Goal: Information Seeking & Learning: Learn about a topic

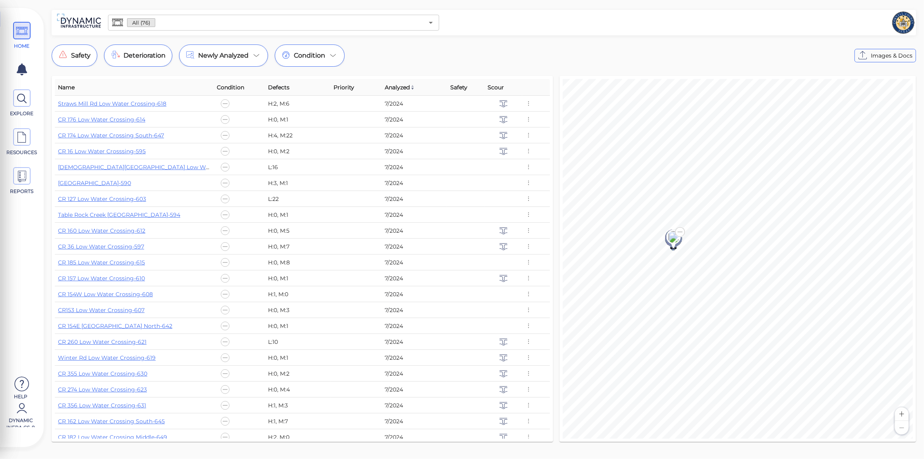
click at [185, 19] on input "text" at bounding box center [289, 22] width 268 height 11
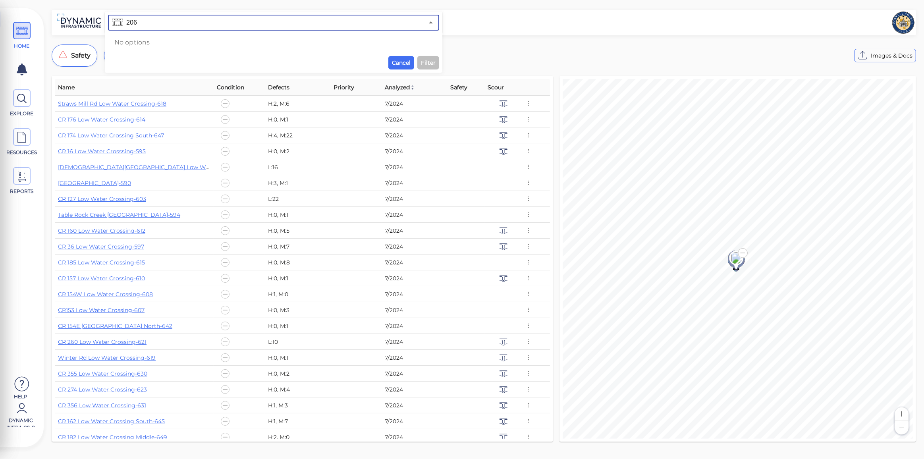
type input "20"
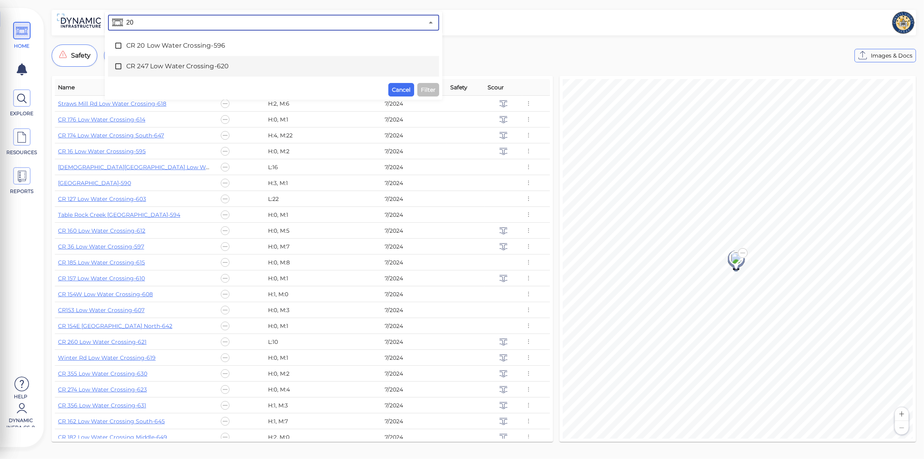
click at [179, 68] on span "CR 247 Low Water Crossing-620" at bounding box center [273, 67] width 295 height 10
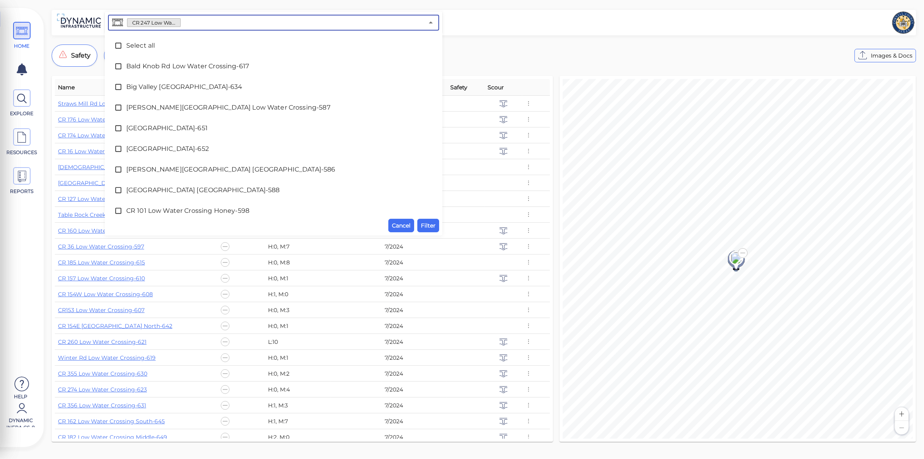
scroll to position [831, 0]
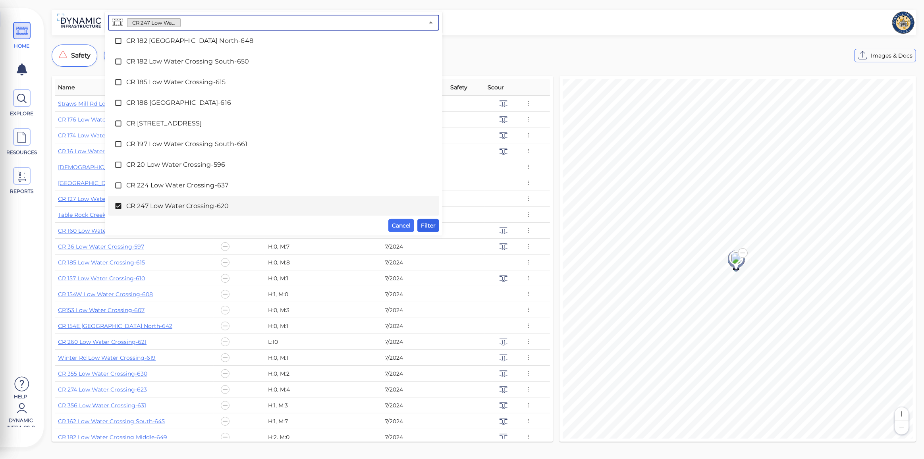
click at [427, 224] on span "Filter" at bounding box center [428, 226] width 15 height 10
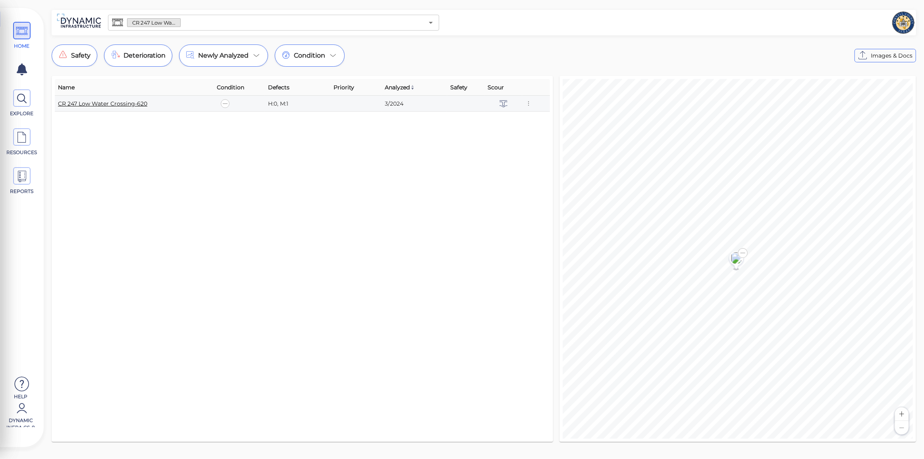
click at [77, 101] on link "CR 247 Low Water Crossing-620" at bounding box center [102, 103] width 89 height 7
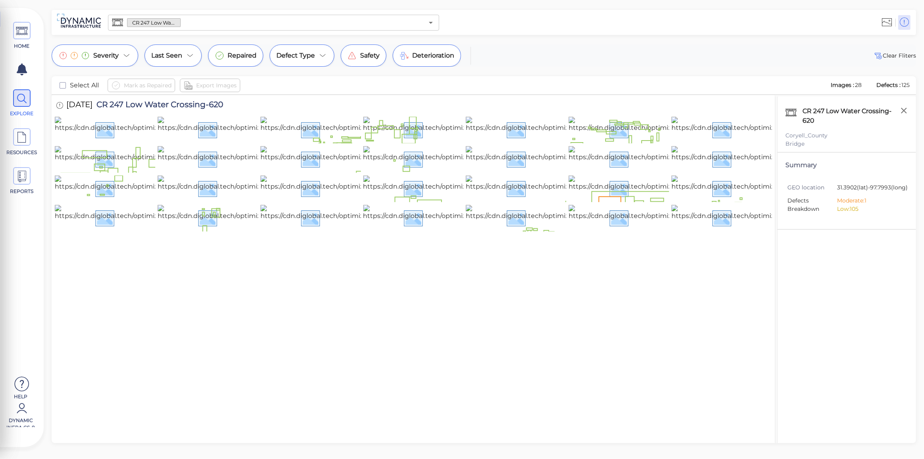
click at [195, 19] on input "text" at bounding box center [302, 22] width 243 height 11
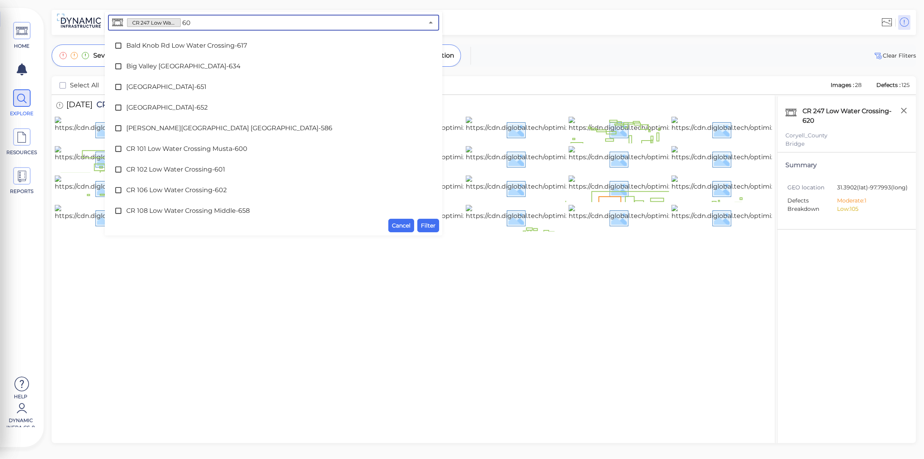
type input "608"
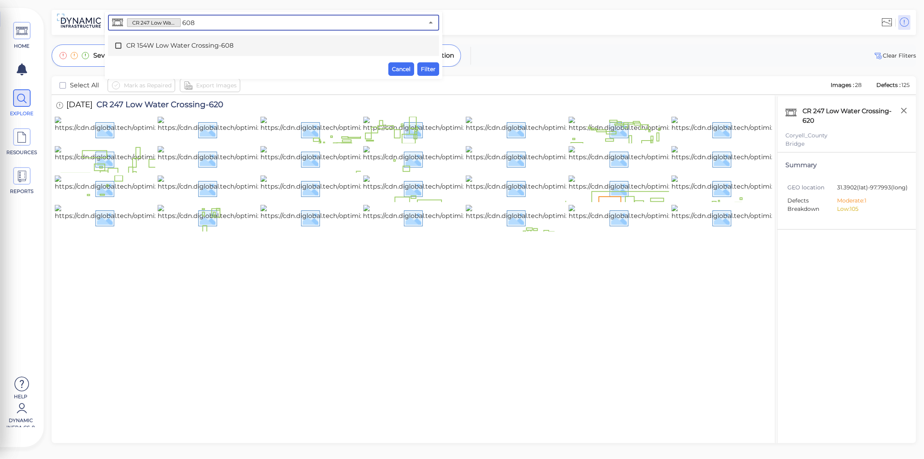
click at [195, 49] on span "CR 154W Low Water Crossing-608" at bounding box center [273, 46] width 295 height 10
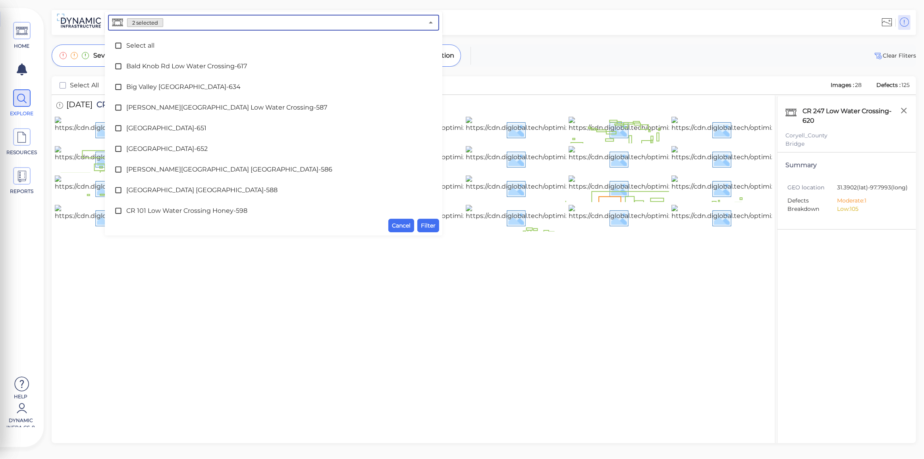
scroll to position [831, 0]
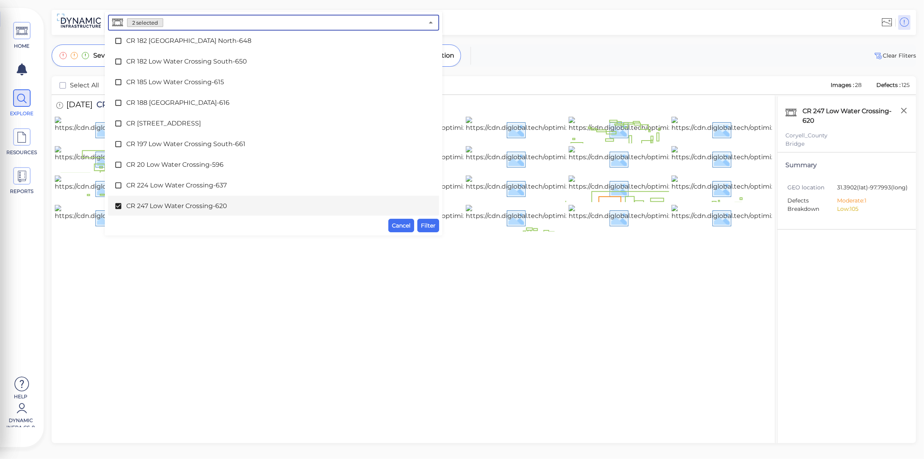
click at [177, 204] on span "CR 247 Low Water Crossing-620" at bounding box center [273, 206] width 295 height 10
click at [422, 226] on span "Filter" at bounding box center [428, 226] width 15 height 10
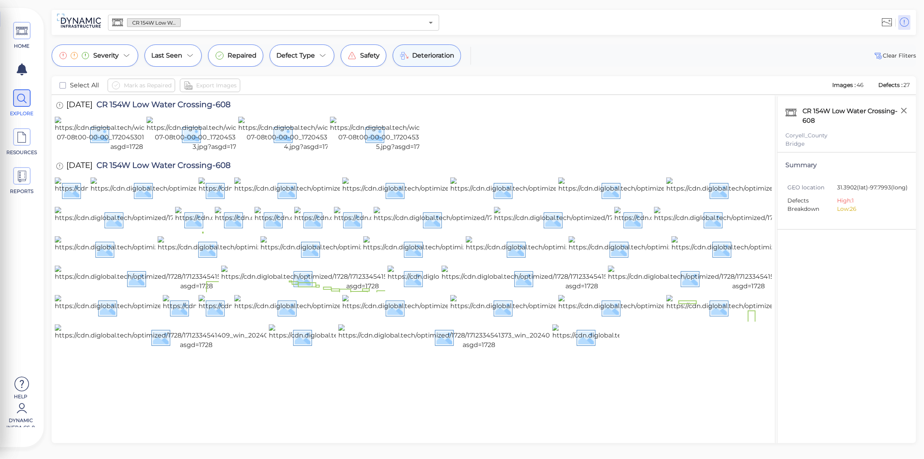
click at [426, 56] on span "Deterioration" at bounding box center [433, 56] width 42 height 10
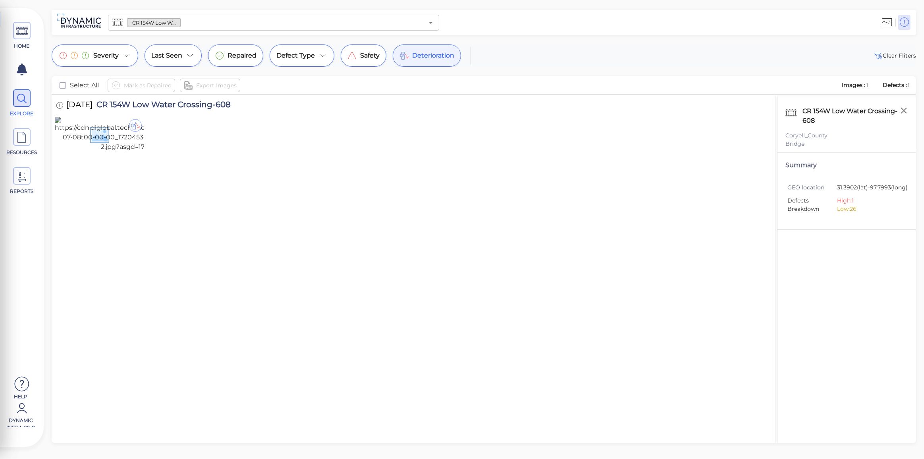
click at [70, 152] on img at bounding box center [127, 134] width 144 height 35
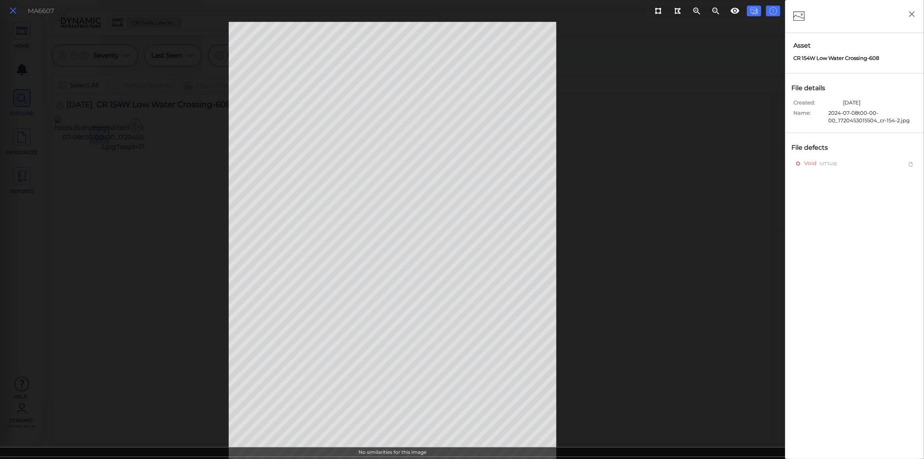
click at [12, 12] on icon at bounding box center [13, 11] width 9 height 11
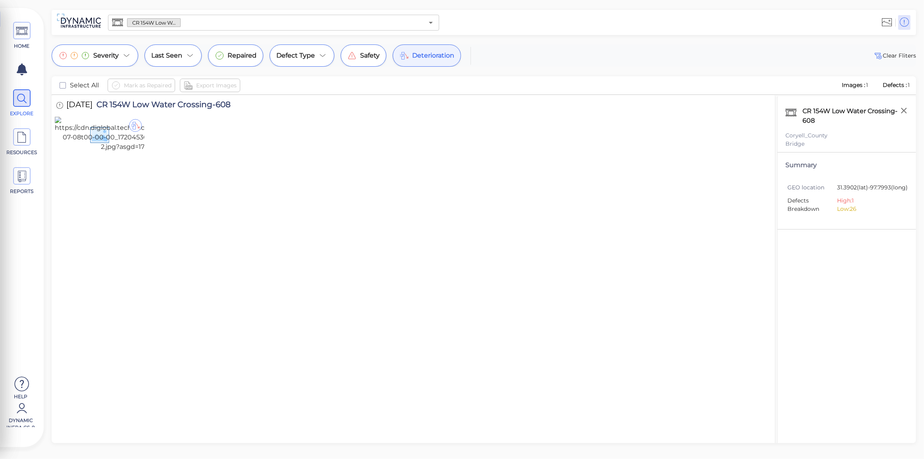
click at [405, 58] on icon at bounding box center [404, 56] width 10 height 10
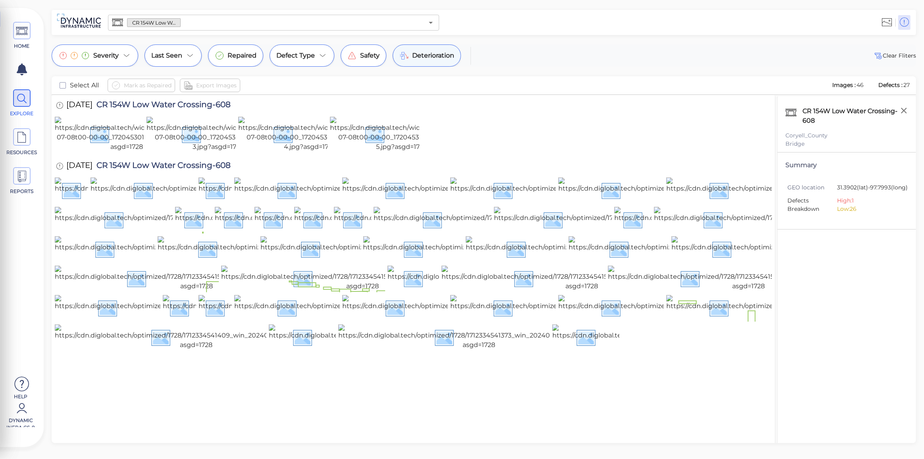
click at [423, 54] on span "Deterioration" at bounding box center [433, 56] width 42 height 10
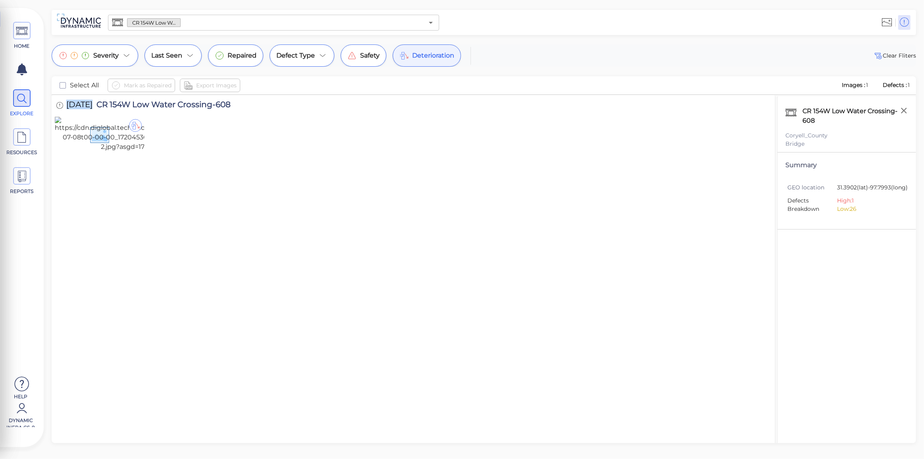
drag, startPoint x: 66, startPoint y: 101, endPoint x: 90, endPoint y: 105, distance: 24.2
click at [90, 104] on span "7/8/2024" at bounding box center [79, 105] width 26 height 11
click at [419, 52] on span "Deterioration" at bounding box center [433, 56] width 42 height 10
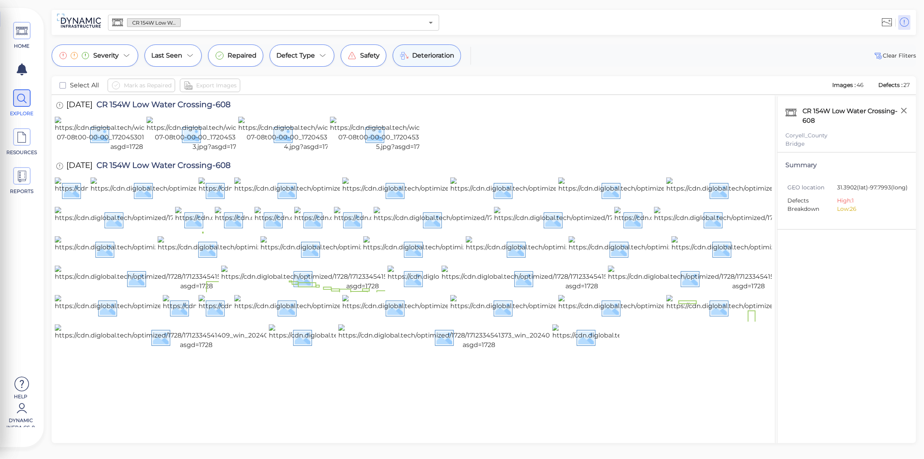
click at [403, 54] on icon at bounding box center [404, 56] width 10 height 10
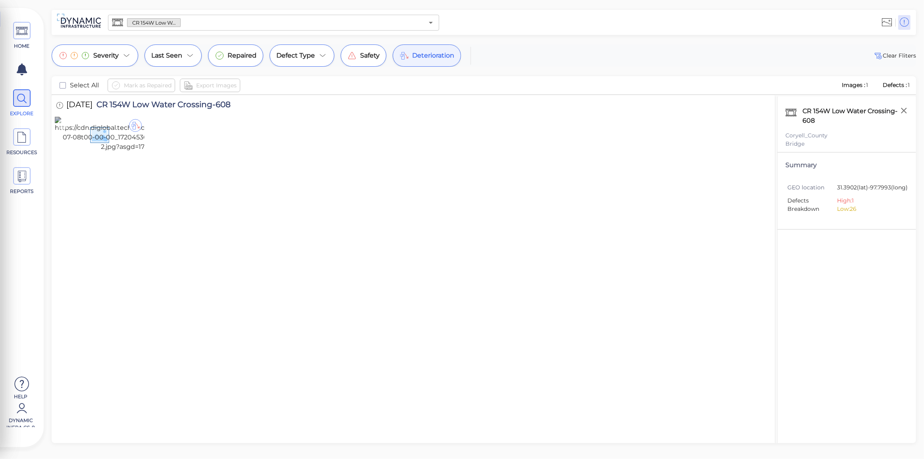
click at [120, 152] on img at bounding box center [127, 134] width 144 height 35
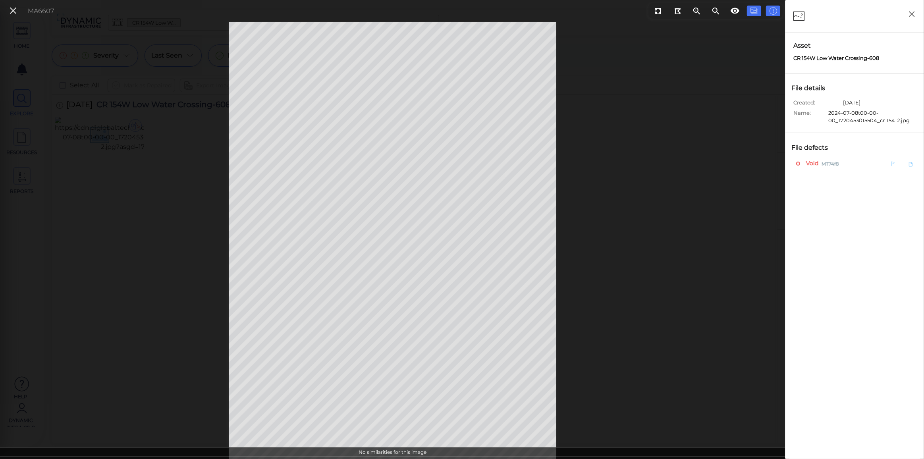
click at [827, 162] on span "MT74f8" at bounding box center [830, 163] width 17 height 10
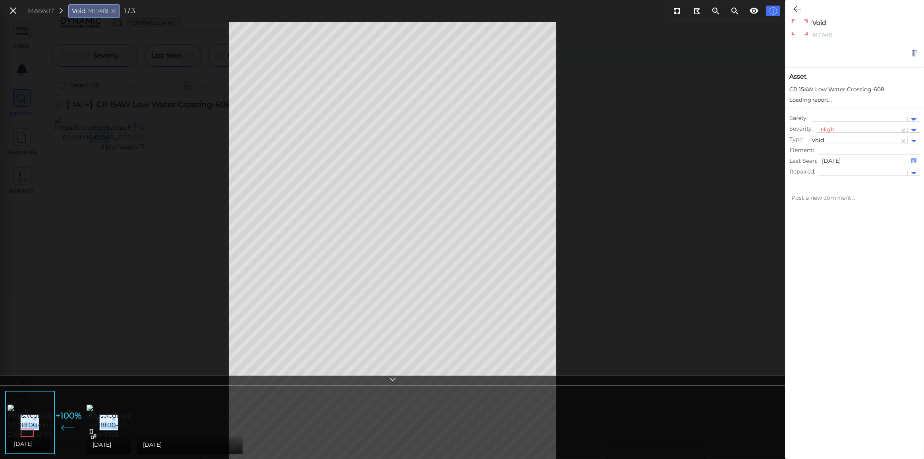
type textarea "x"
click at [105, 413] on img at bounding box center [159, 422] width 144 height 35
type textarea "x"
click at [185, 422] on img at bounding box center [276, 421] width 279 height 25
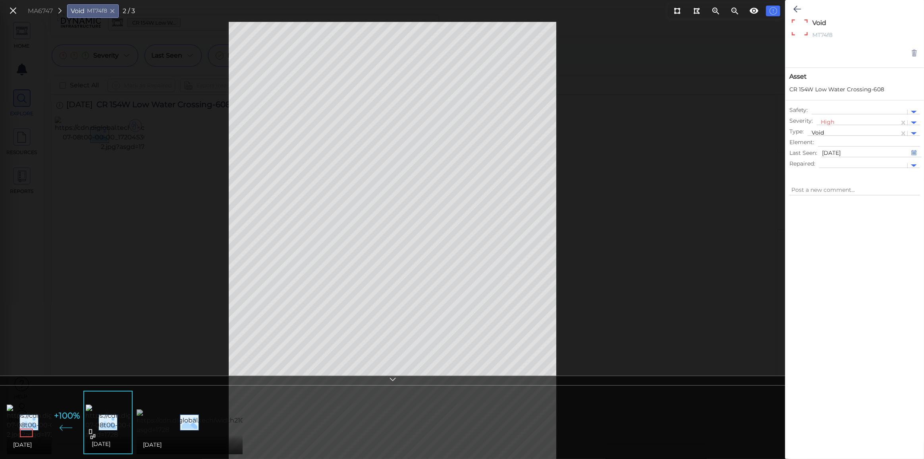
type textarea "x"
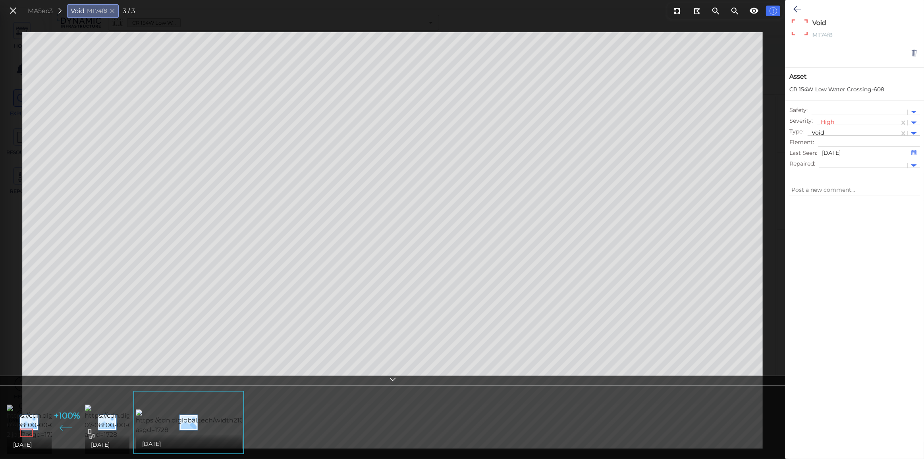
click at [37, 405] on img at bounding box center [79, 422] width 144 height 35
type textarea "x"
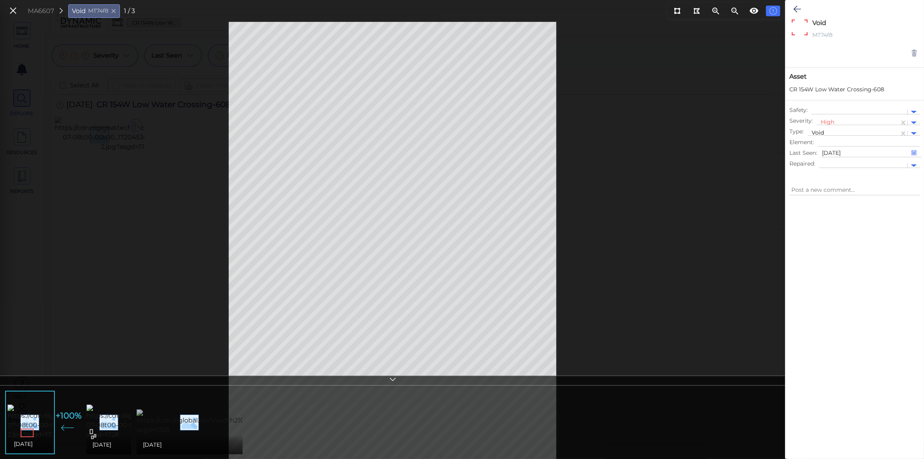
click at [168, 425] on img at bounding box center [276, 421] width 279 height 25
type textarea "x"
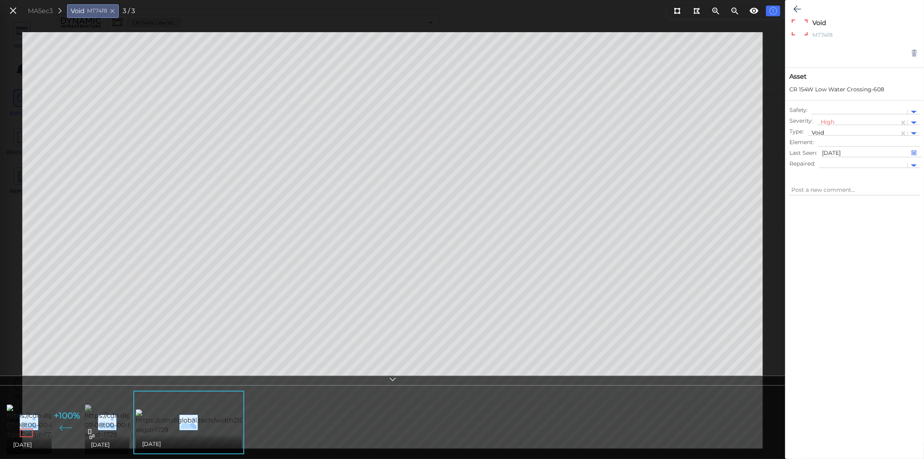
click at [107, 422] on img at bounding box center [157, 422] width 144 height 35
type textarea "x"
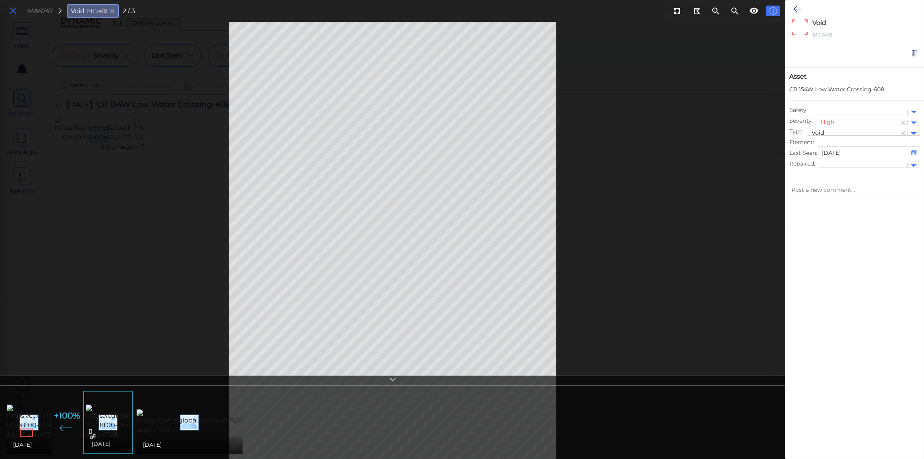
click at [13, 15] on icon at bounding box center [13, 11] width 9 height 11
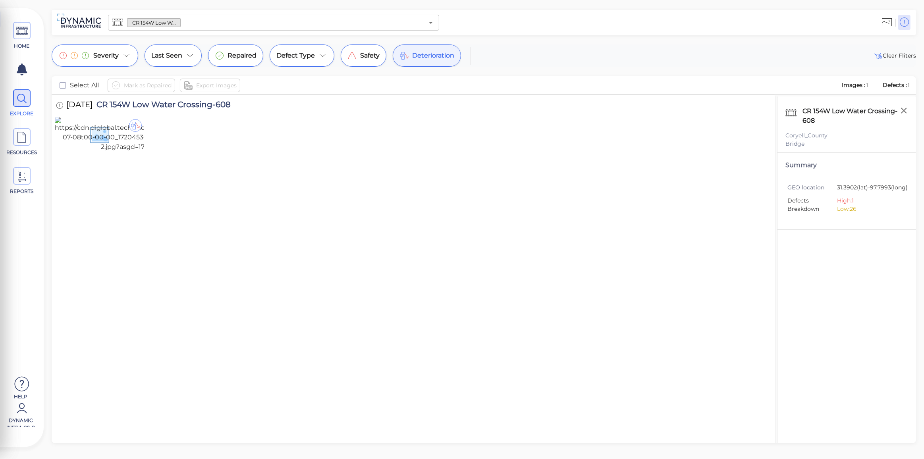
drag, startPoint x: 424, startPoint y: 52, endPoint x: 418, endPoint y: 54, distance: 6.0
click at [424, 52] on span "Deterioration" at bounding box center [433, 56] width 42 height 10
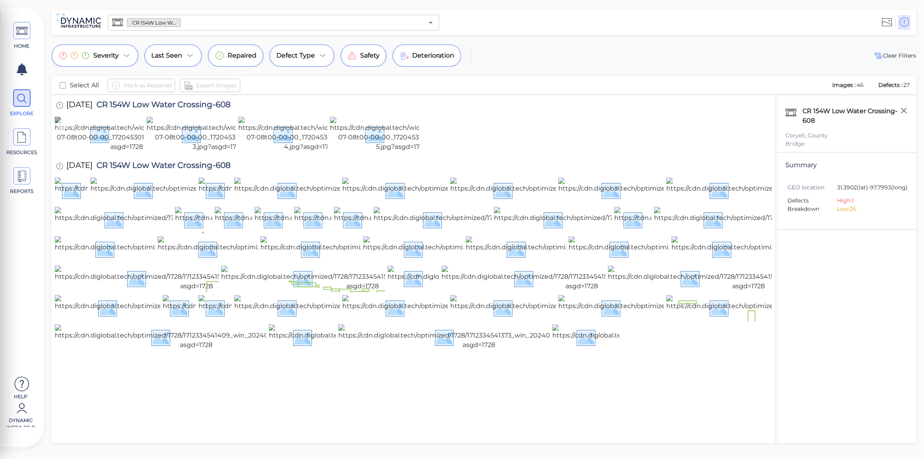
click at [105, 152] on img at bounding box center [127, 134] width 144 height 35
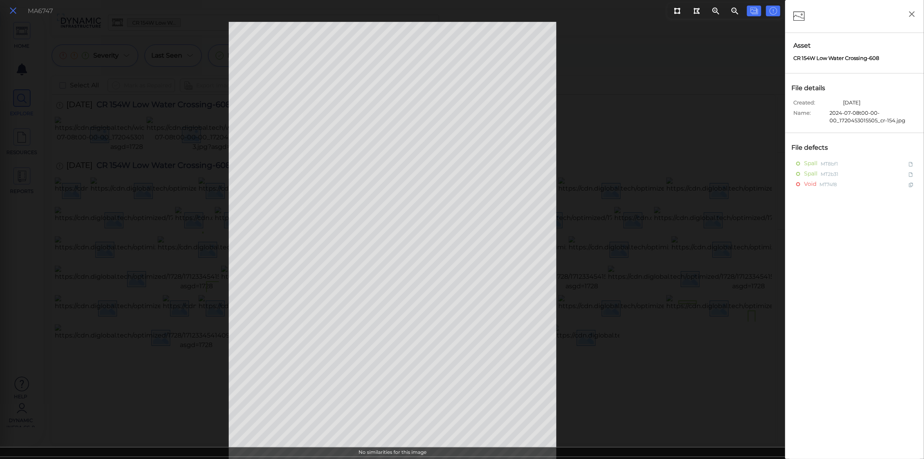
click at [10, 12] on icon at bounding box center [13, 11] width 9 height 11
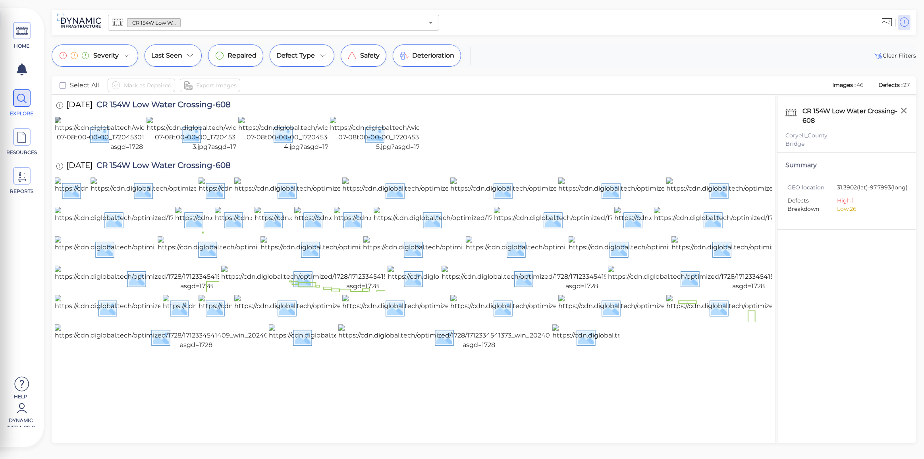
click at [100, 152] on img at bounding box center [127, 134] width 144 height 35
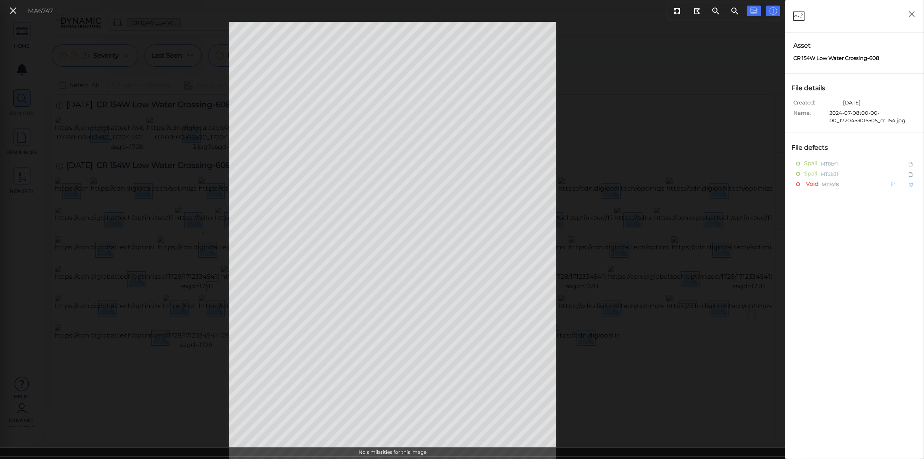
click at [816, 184] on span "Void" at bounding box center [811, 184] width 14 height 10
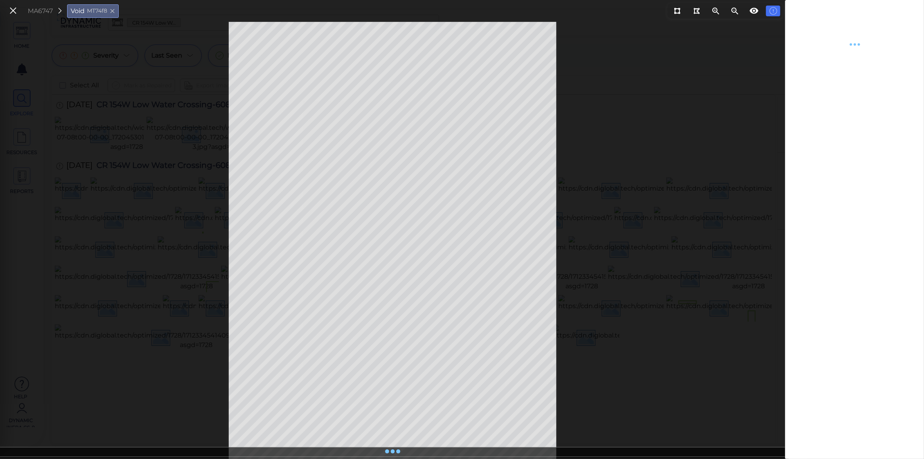
type textarea "x"
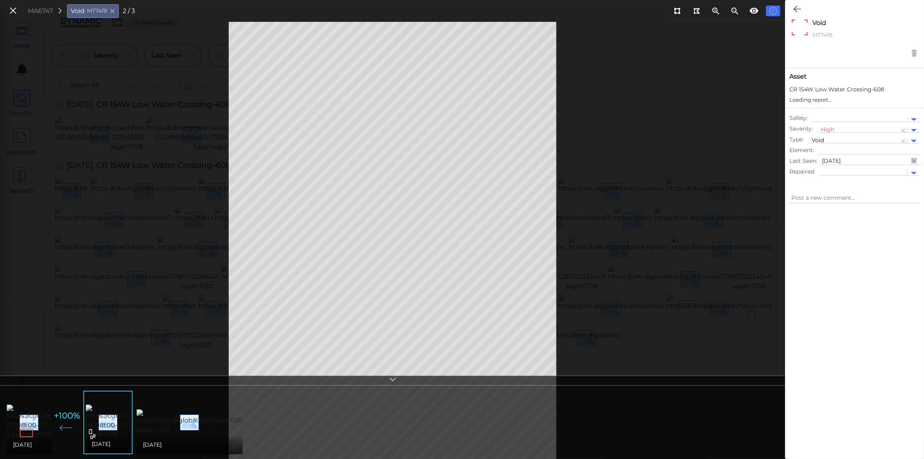
type textarea "x"
click at [9, 12] on icon at bounding box center [13, 11] width 9 height 11
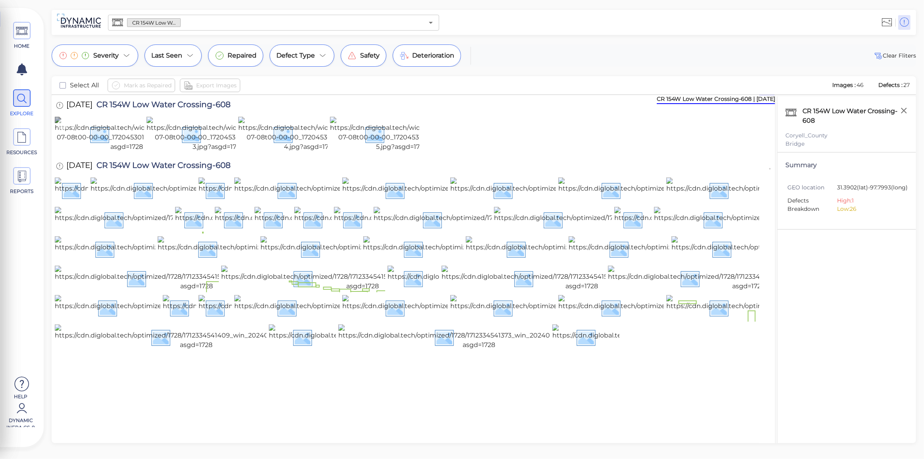
click at [95, 152] on img at bounding box center [127, 134] width 144 height 35
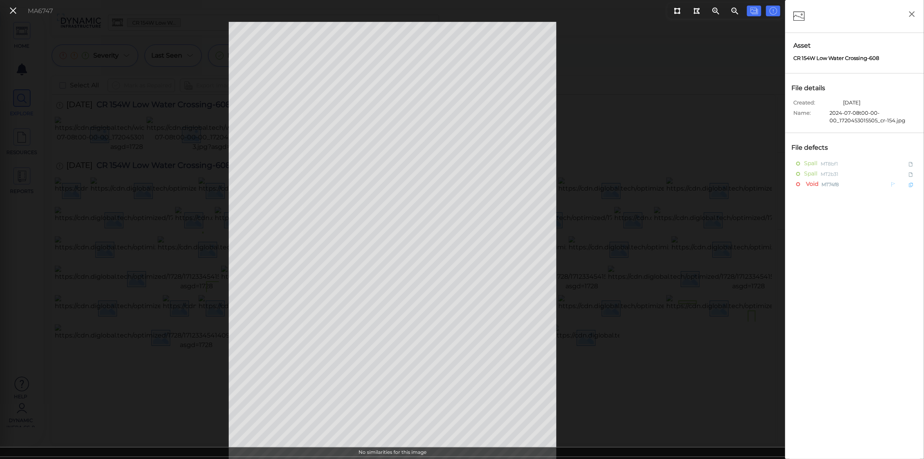
click at [812, 184] on span "Void" at bounding box center [811, 184] width 14 height 10
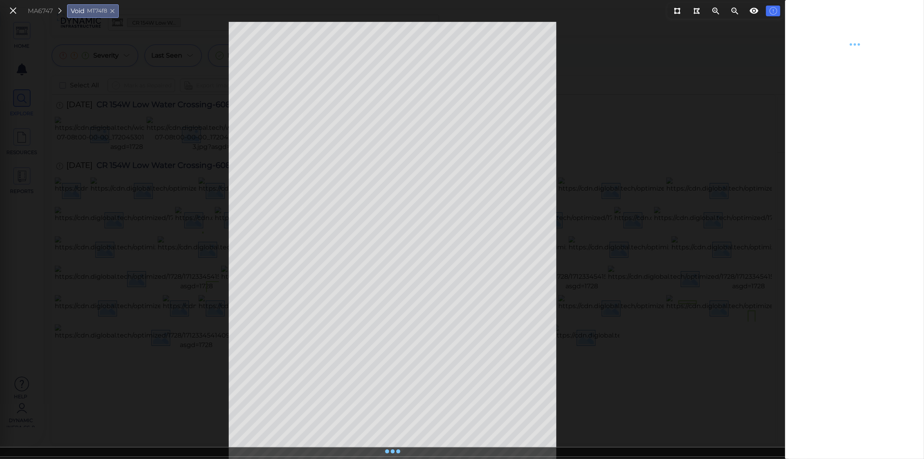
type textarea "x"
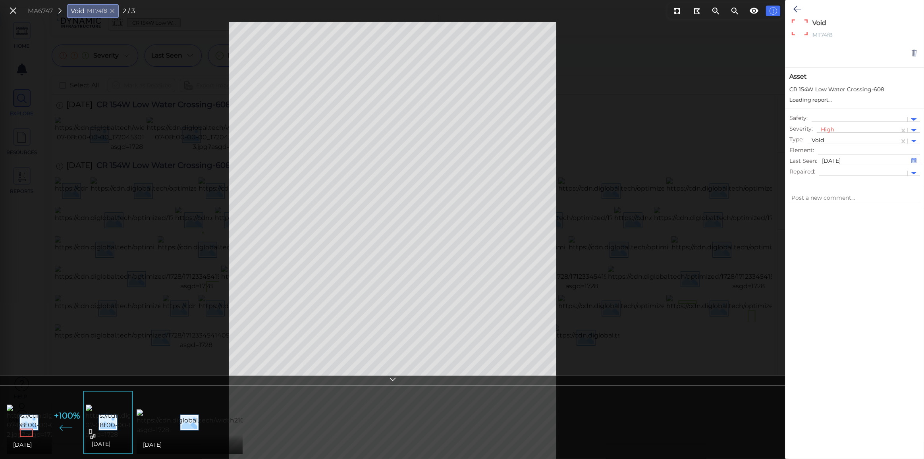
type textarea "x"
click at [34, 422] on img at bounding box center [79, 422] width 144 height 35
type textarea "x"
click at [115, 408] on img at bounding box center [159, 422] width 144 height 35
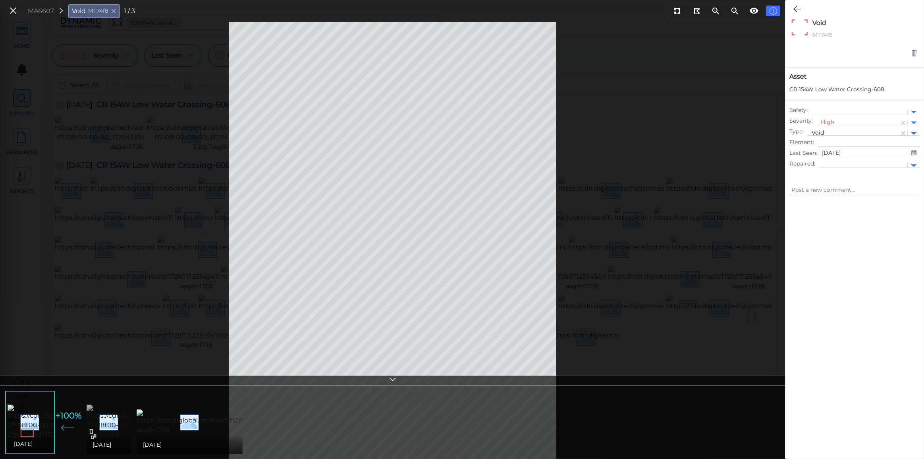
type textarea "x"
click at [13, 10] on icon at bounding box center [13, 11] width 9 height 11
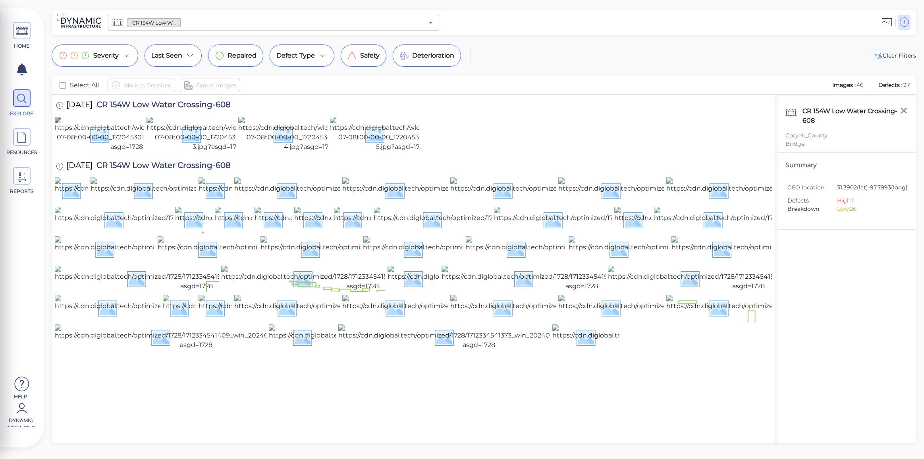
click at [108, 152] on img at bounding box center [127, 134] width 144 height 35
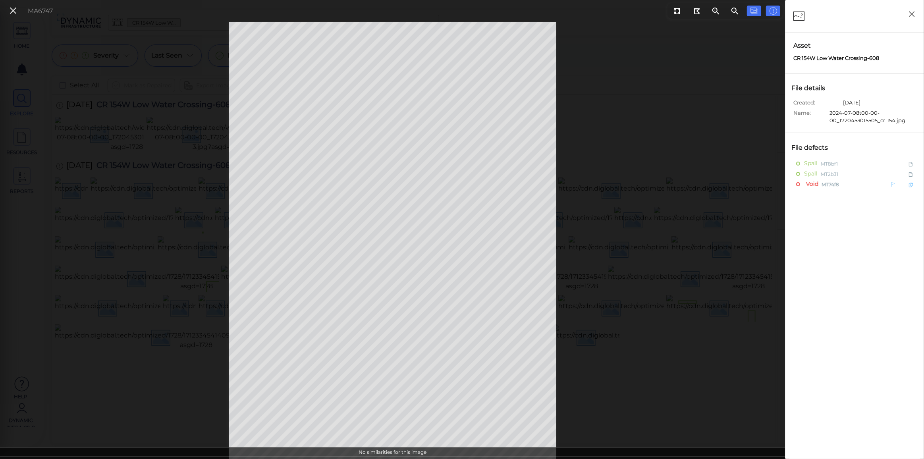
click at [815, 184] on span "Void" at bounding box center [811, 184] width 14 height 10
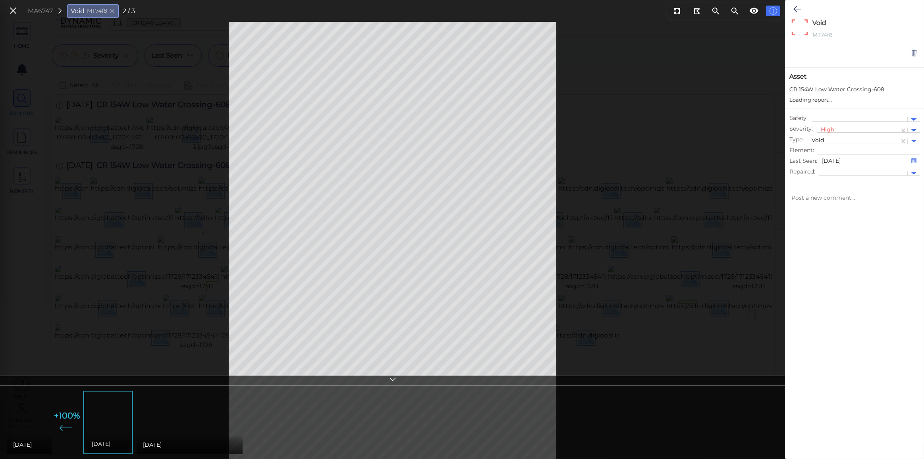
type textarea "x"
